Goal: Use online tool/utility: Utilize a website feature to perform a specific function

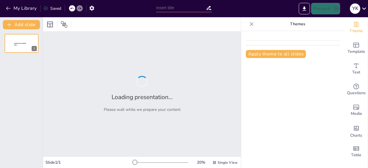
type input "Strategi Perencanaan Pembelajaran Mendalam untuk Meningkatkan Tanggung Jawab Si…"
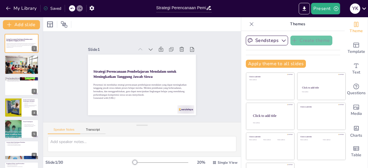
checkbox input "true"
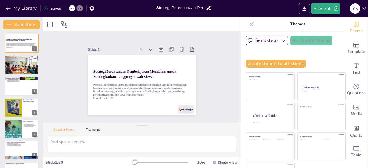
checkbox input "true"
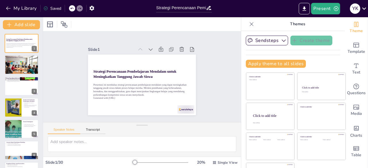
checkbox input "true"
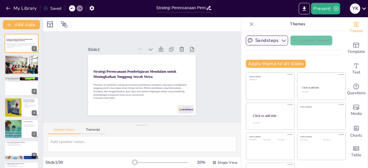
checkbox input "true"
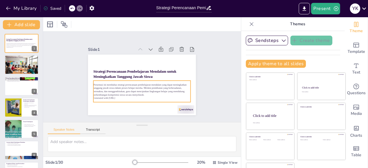
checkbox input "true"
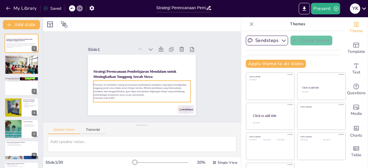
checkbox input "true"
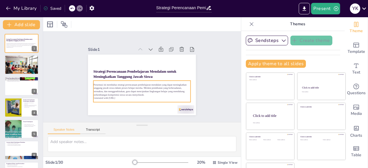
checkbox input "true"
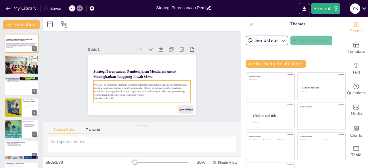
checkbox input "true"
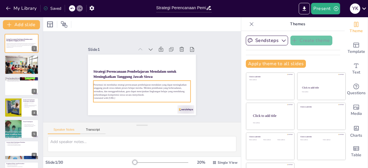
checkbox input "true"
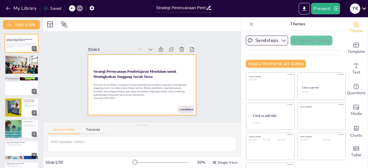
checkbox input "true"
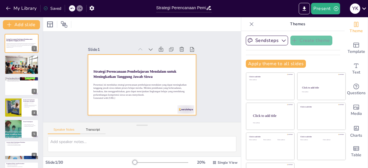
checkbox input "true"
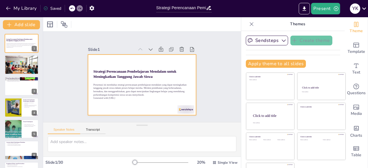
checkbox input "true"
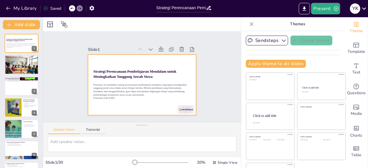
checkbox input "true"
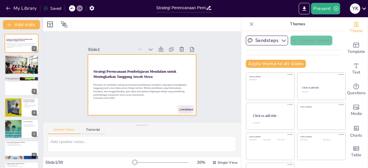
checkbox input "true"
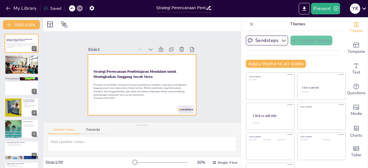
checkbox input "true"
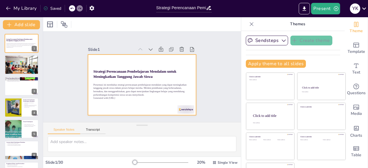
checkbox input "true"
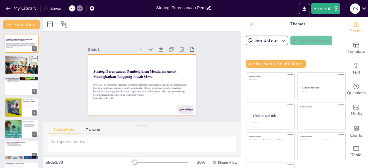
checkbox input "true"
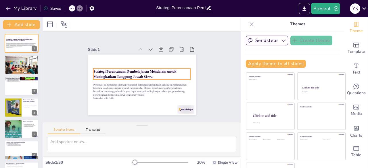
checkbox input "true"
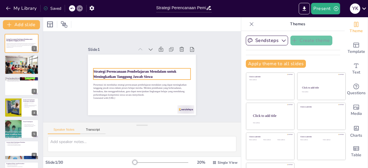
checkbox input "true"
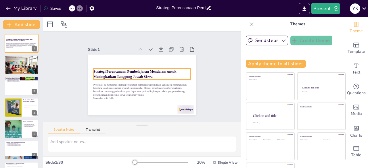
checkbox input "true"
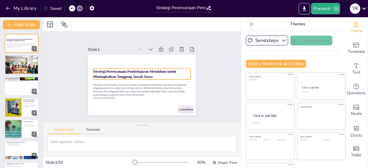
checkbox input "true"
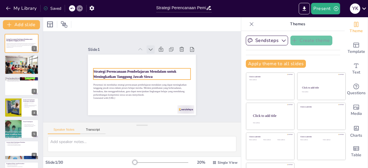
checkbox input "true"
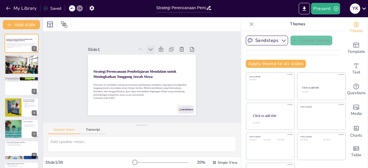
click at [166, 75] on div at bounding box center [170, 79] width 9 height 9
checkbox input "true"
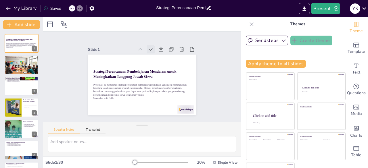
checkbox input "true"
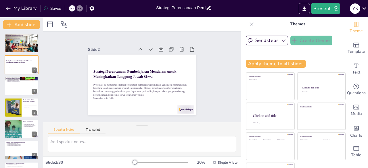
checkbox input "true"
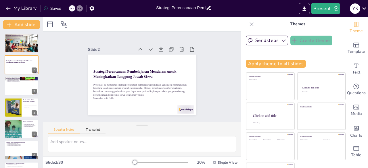
checkbox input "true"
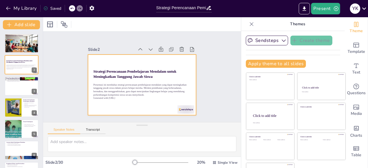
checkbox input "true"
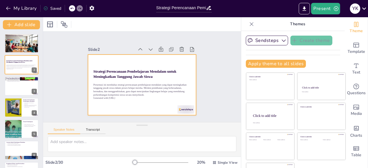
checkbox input "true"
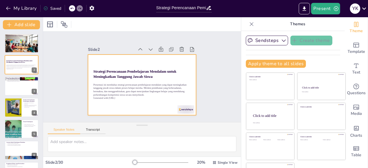
checkbox input "true"
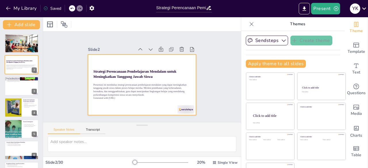
checkbox input "true"
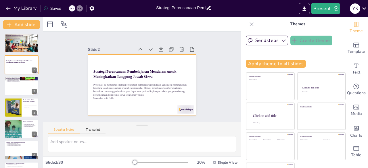
checkbox input "true"
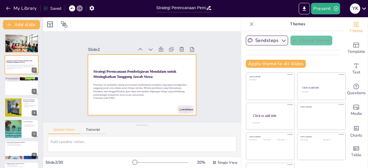
checkbox input "true"
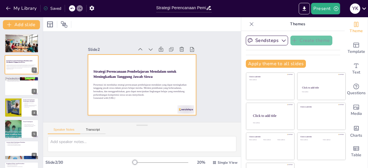
checkbox input "true"
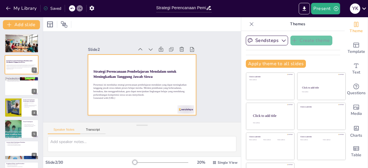
checkbox input "true"
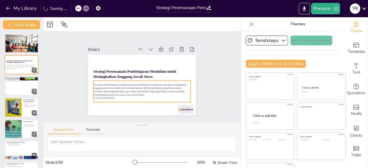
checkbox input "true"
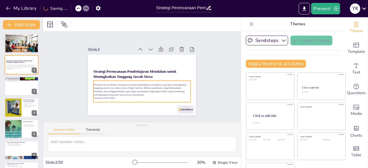
checkbox input "true"
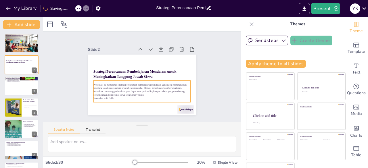
checkbox input "true"
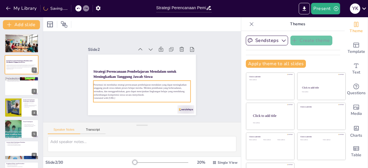
checkbox input "true"
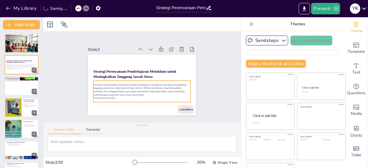
checkbox input "true"
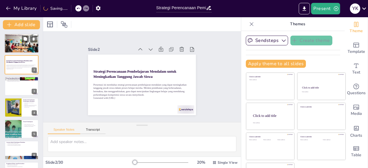
checkbox input "true"
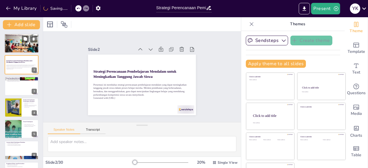
checkbox input "true"
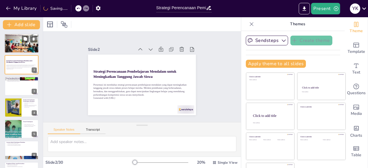
checkbox input "true"
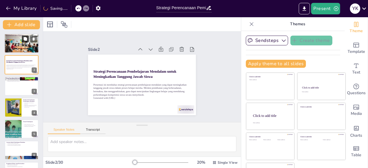
click at [28, 42] on button at bounding box center [25, 38] width 7 height 7
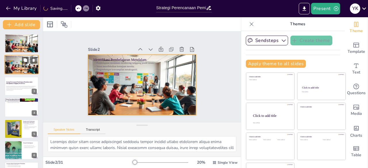
click at [15, 69] on div at bounding box center [21, 65] width 34 height 20
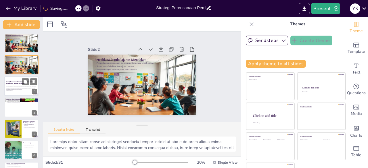
click at [20, 82] on strong "Strategi Perencanaan Pembelajaran Mendalam untuk Meningkatkan Tanggung Jawab Si…" at bounding box center [19, 82] width 27 height 3
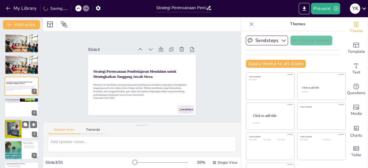
click at [14, 123] on div at bounding box center [13, 129] width 20 height 20
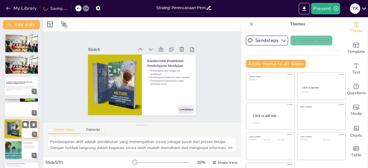
scroll to position [30, 0]
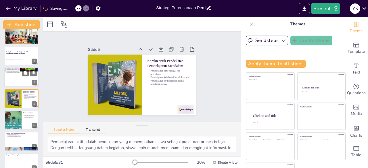
click at [21, 81] on div at bounding box center [21, 77] width 34 height 20
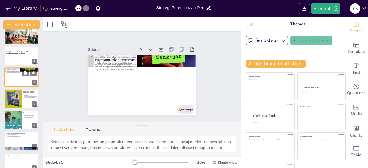
scroll to position [9, 0]
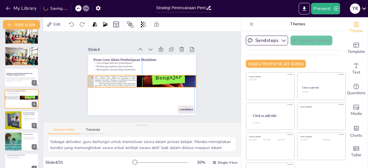
drag, startPoint x: 188, startPoint y: 61, endPoint x: 187, endPoint y: 82, distance: 20.7
click at [187, 82] on div at bounding box center [140, 81] width 121 height 97
click at [64, 52] on div "Slide 1 Identifikasi Pembelajaran Mendalam Pembelajaran mendalam mendorong tang…" at bounding box center [141, 76] width 217 height 163
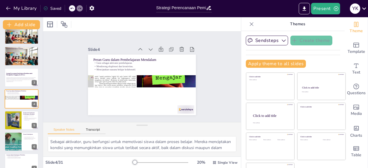
click at [72, 8] on icon at bounding box center [71, 8] width 3 height 1
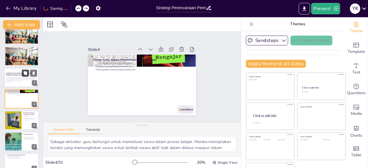
click at [26, 75] on button at bounding box center [25, 73] width 7 height 7
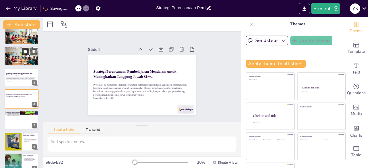
click at [22, 53] on button at bounding box center [25, 51] width 7 height 7
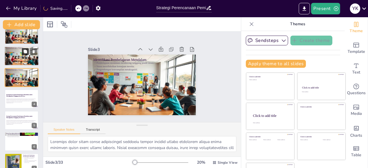
scroll to position [0, 0]
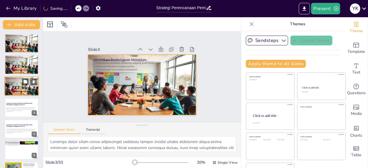
click at [18, 94] on div at bounding box center [21, 86] width 34 height 20
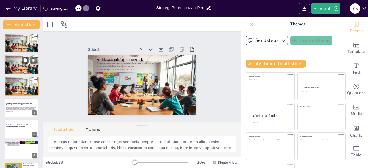
click at [18, 64] on div at bounding box center [21, 65] width 34 height 20
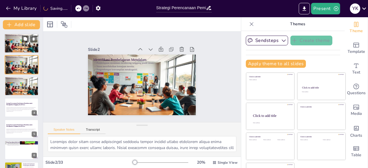
click at [20, 38] on p "Pengembangan keterampilan metakognitif." at bounding box center [21, 38] width 31 height 1
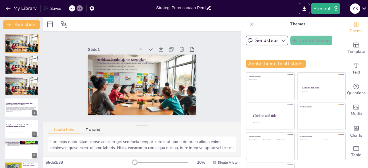
click at [75, 9] on div at bounding box center [72, 8] width 6 height 6
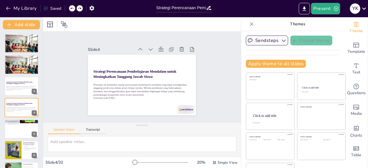
click at [75, 9] on div at bounding box center [72, 8] width 6 height 6
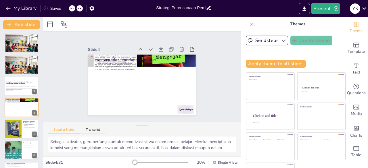
click at [75, 9] on div at bounding box center [72, 8] width 6 height 6
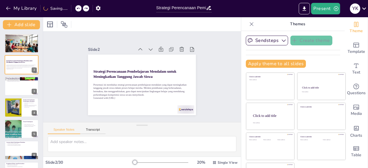
click at [79, 9] on icon at bounding box center [77, 8] width 3 height 3
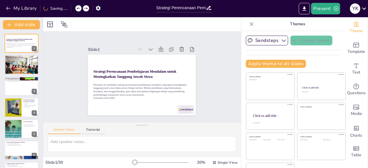
click at [79, 9] on icon at bounding box center [77, 8] width 3 height 3
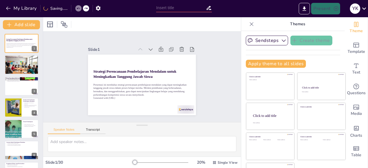
click at [79, 9] on icon at bounding box center [77, 8] width 3 height 3
click at [70, 40] on div "Slide 1 Strategi Perencanaan Pembelajaran Mendalam untuk Meningkatkan Tanggung …" at bounding box center [141, 77] width 159 height 136
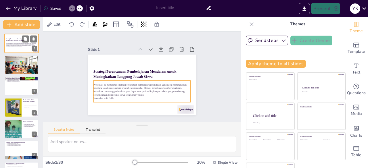
click at [7, 46] on p "Presentasi ini membahas strategi perencanaan pembelajaran mendalam yang dapat m…" at bounding box center [21, 45] width 31 height 4
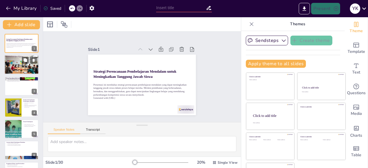
click at [6, 68] on div at bounding box center [21, 65] width 34 height 20
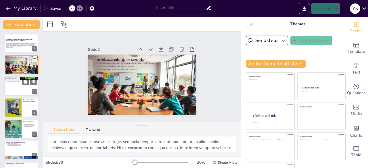
click at [10, 81] on p "Menciptakan suasana belajar kolaboratif." at bounding box center [21, 81] width 31 height 1
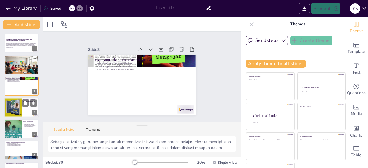
click at [21, 114] on div at bounding box center [13, 108] width 20 height 20
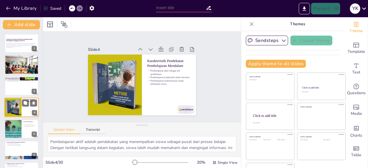
scroll to position [9, 0]
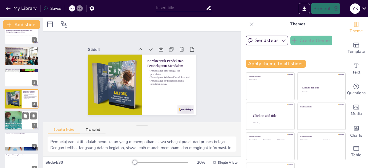
click at [22, 124] on div at bounding box center [21, 121] width 34 height 20
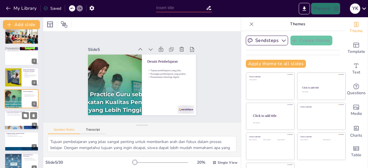
click at [11, 120] on div at bounding box center [21, 120] width 34 height 20
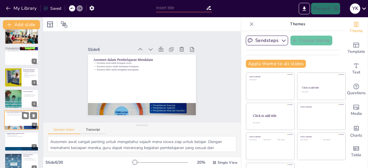
scroll to position [51, 0]
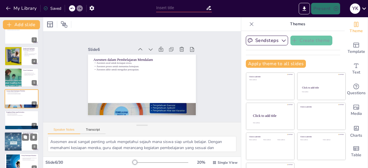
click at [17, 138] on div at bounding box center [13, 142] width 34 height 20
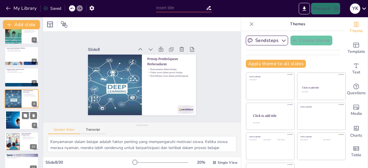
click at [16, 117] on div at bounding box center [12, 120] width 31 height 18
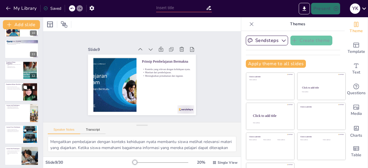
click at [19, 86] on p "Evaluasi proses dan hasil belajar." at bounding box center [14, 86] width 16 height 1
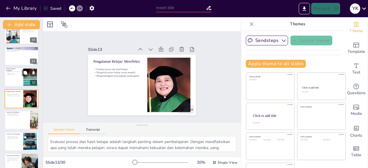
click at [10, 77] on div at bounding box center [21, 77] width 34 height 20
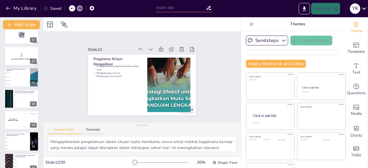
scroll to position [509, 0]
